Goal: Information Seeking & Learning: Compare options

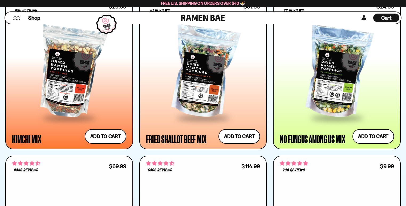
scroll to position [496, 0]
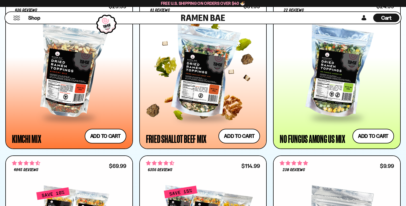
click at [188, 94] on div at bounding box center [203, 72] width 114 height 90
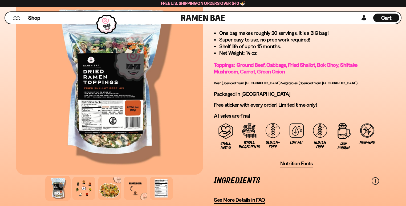
scroll to position [354, 0]
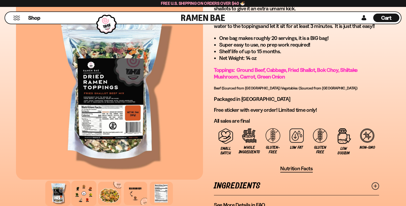
click at [82, 188] on div at bounding box center [83, 193] width 25 height 25
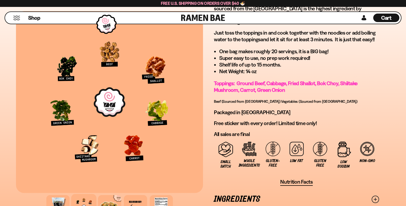
scroll to position [331, 0]
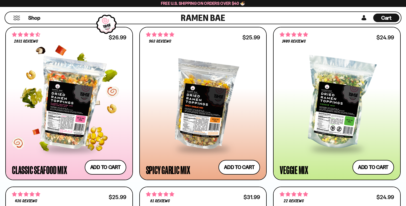
scroll to position [315, 0]
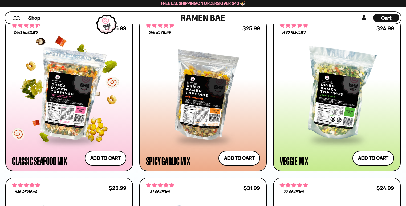
click at [106, 117] on div at bounding box center [69, 94] width 114 height 90
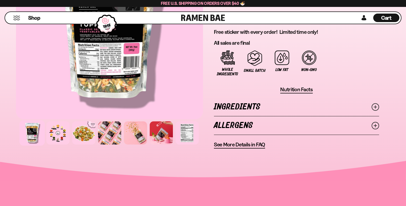
scroll to position [392, 0]
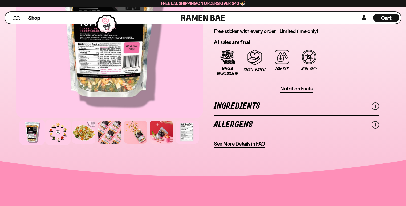
click at [59, 140] on div at bounding box center [57, 132] width 25 height 25
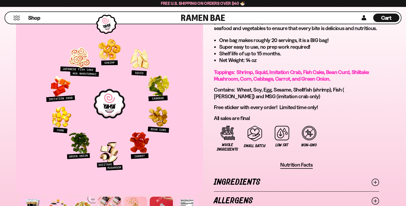
scroll to position [310, 0]
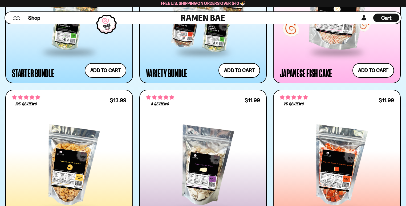
scroll to position [807, 0]
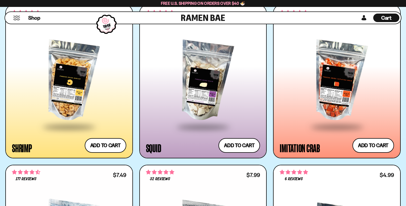
click at [81, 85] on div at bounding box center [69, 81] width 114 height 90
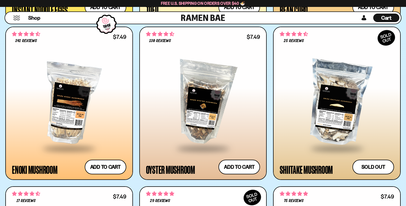
scroll to position [1108, 0]
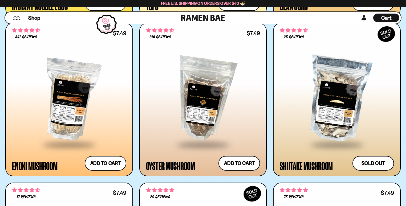
click at [196, 98] on div at bounding box center [203, 99] width 114 height 90
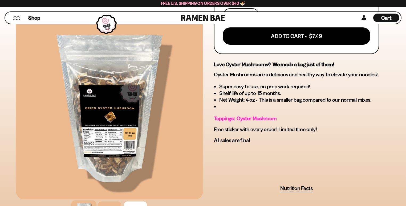
scroll to position [321, 0]
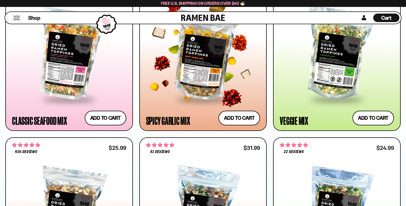
scroll to position [339, 0]
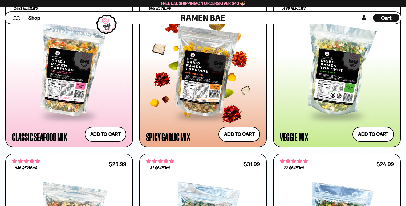
click at [204, 123] on span at bounding box center [202, 116] width 65 height 19
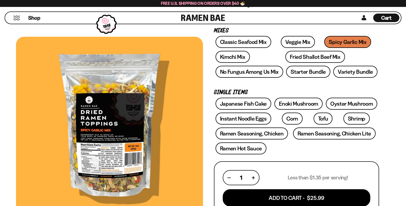
scroll to position [22, 0]
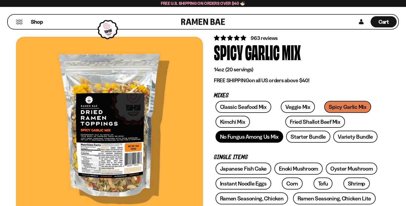
click at [250, 142] on link "No Fungus Among Us Mix" at bounding box center [249, 137] width 68 height 12
click at [250, 141] on link "No Fungus Among Us Mix" at bounding box center [249, 137] width 68 height 12
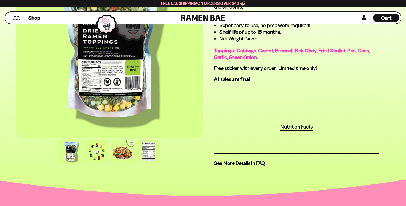
scroll to position [363, 0]
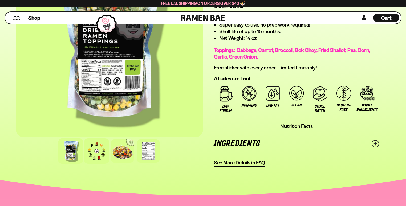
click at [100, 154] on div at bounding box center [96, 150] width 25 height 25
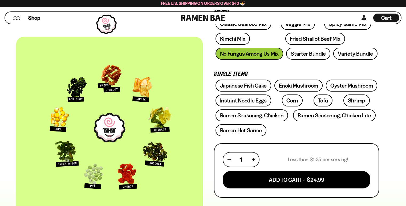
scroll to position [67, 0]
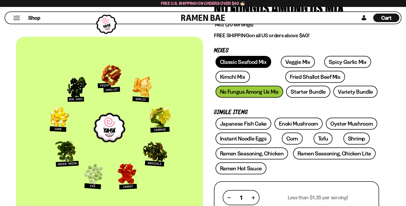
click at [232, 66] on link "Classic Seafood Mix" at bounding box center [243, 62] width 56 height 12
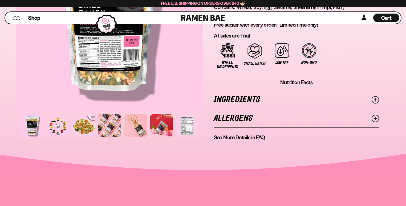
scroll to position [438, 0]
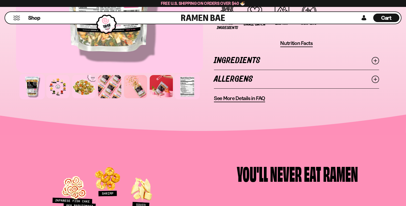
click at [185, 87] on div at bounding box center [186, 86] width 25 height 25
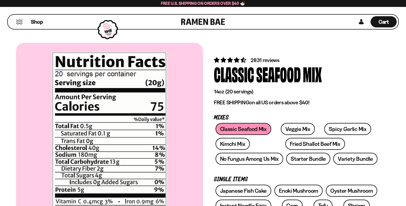
scroll to position [84, 0]
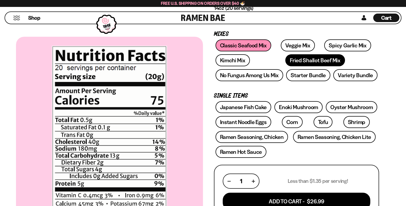
click at [285, 64] on link "Fried Shallot Beef Mix" at bounding box center [314, 60] width 59 height 12
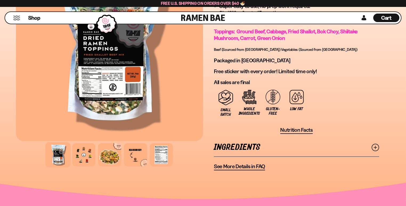
scroll to position [417, 0]
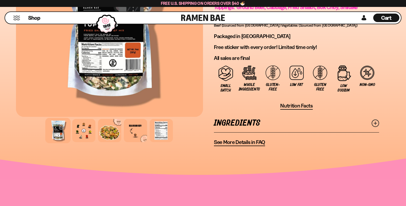
click at [175, 125] on div at bounding box center [109, 131] width 187 height 26
click at [169, 126] on div at bounding box center [161, 130] width 25 height 25
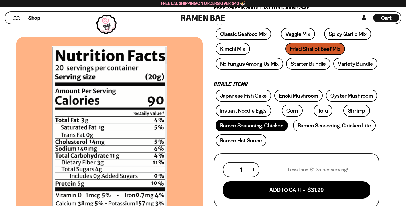
scroll to position [34, 0]
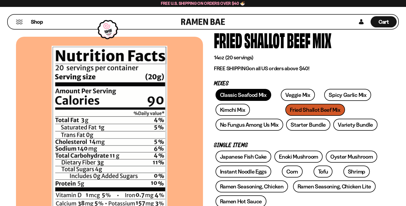
click at [243, 98] on link "Classic Seafood Mix" at bounding box center [243, 95] width 56 height 12
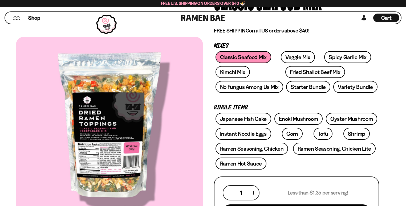
scroll to position [31, 0]
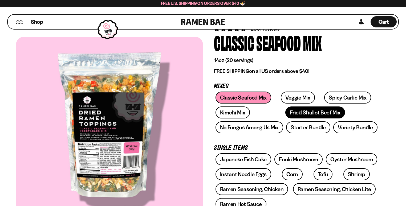
click at [285, 110] on link "Fried Shallot Beef Mix" at bounding box center [314, 112] width 59 height 12
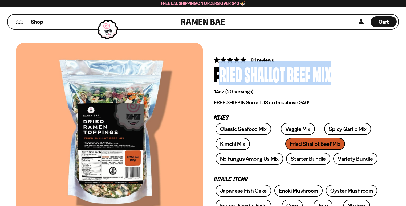
drag, startPoint x: 216, startPoint y: 72, endPoint x: 338, endPoint y: 78, distance: 122.8
click at [338, 78] on div "Fried Shallot Beef Mix" at bounding box center [296, 74] width 165 height 20
copy div "Fried Shallot Beef Mix"
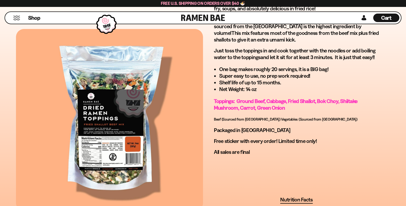
scroll to position [462, 0]
